Goal: Navigation & Orientation: Find specific page/section

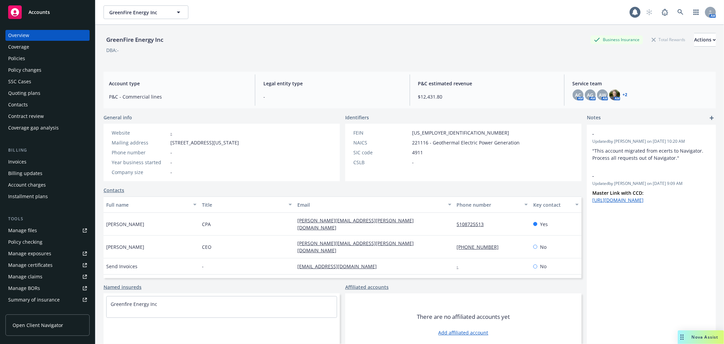
click at [43, 14] on span "Accounts" at bounding box center [39, 12] width 21 height 5
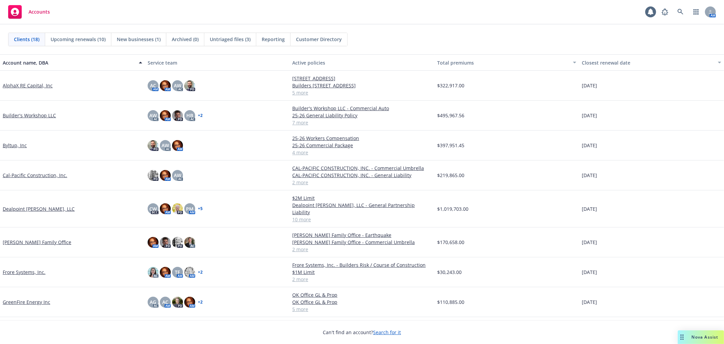
click at [31, 82] on link "AlphaX RE Capital, Inc" at bounding box center [28, 85] width 50 height 7
